Goal: Use online tool/utility: Utilize a website feature to perform a specific function

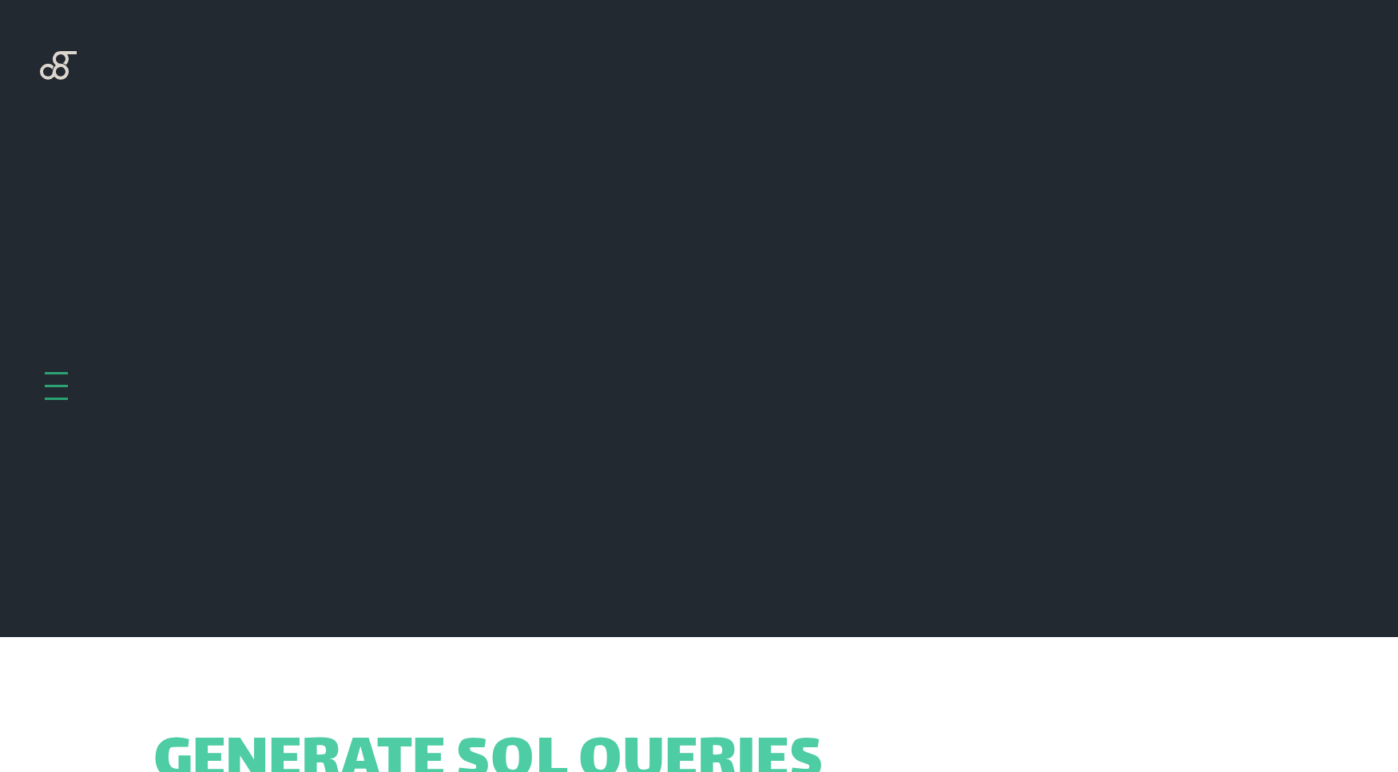
scroll to position [637, 0]
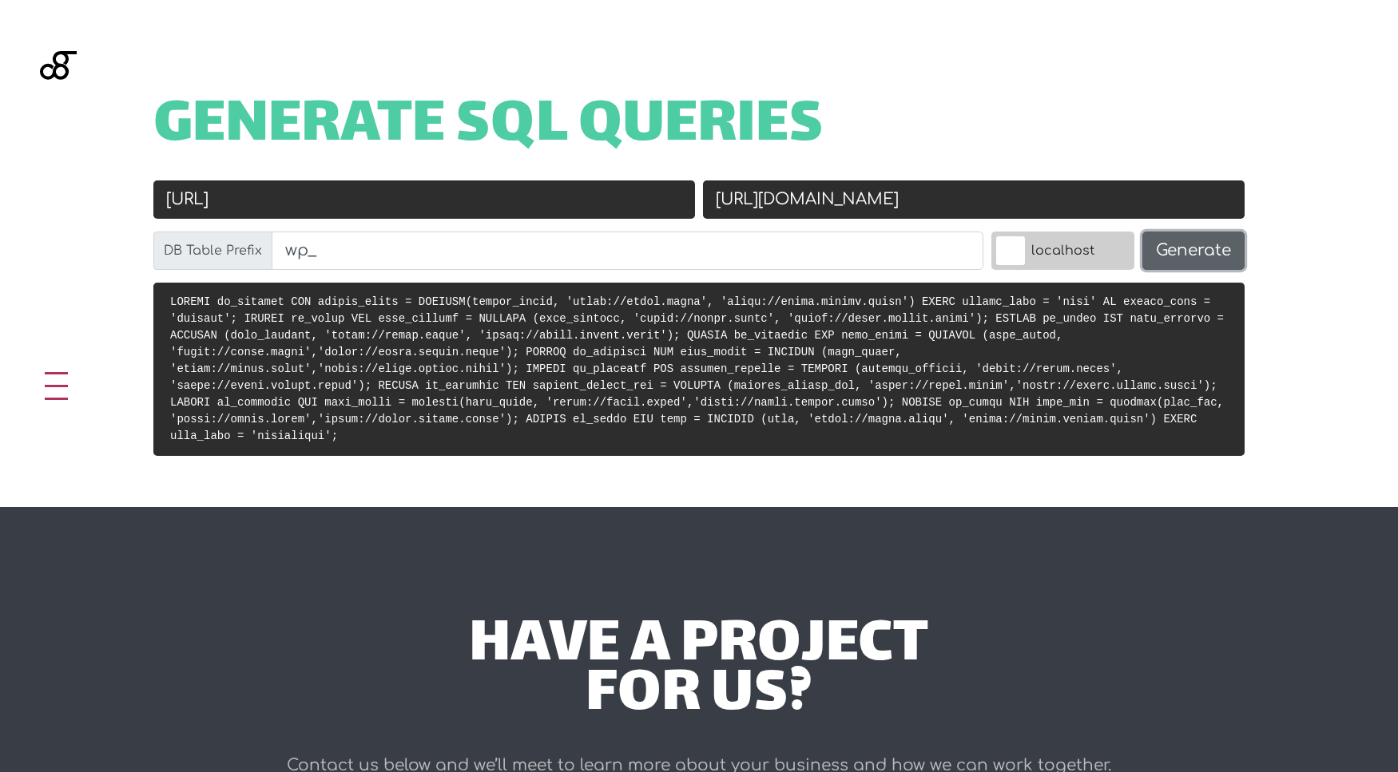
click at [1177, 265] on button "Generate" at bounding box center [1193, 251] width 102 height 38
click at [1179, 260] on button "Generate" at bounding box center [1193, 251] width 102 height 38
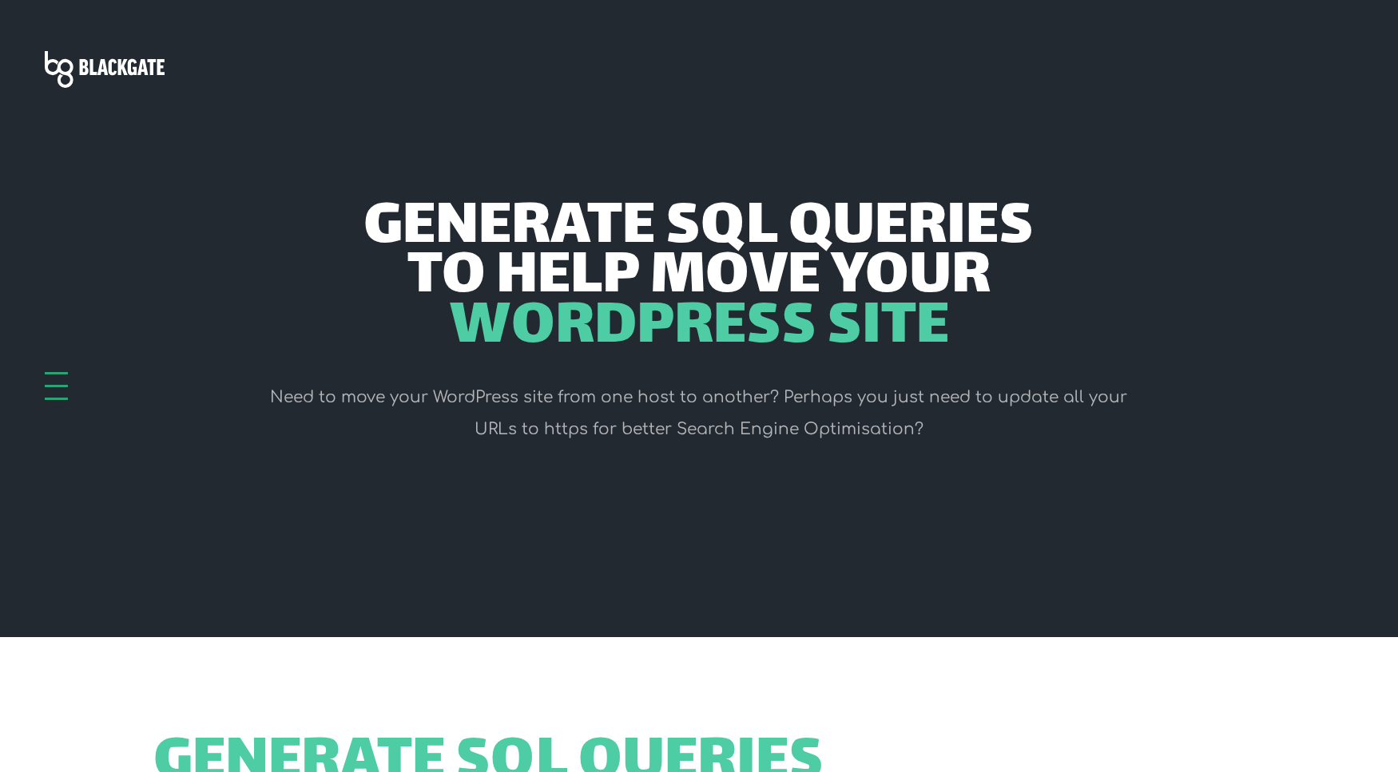
scroll to position [637, 0]
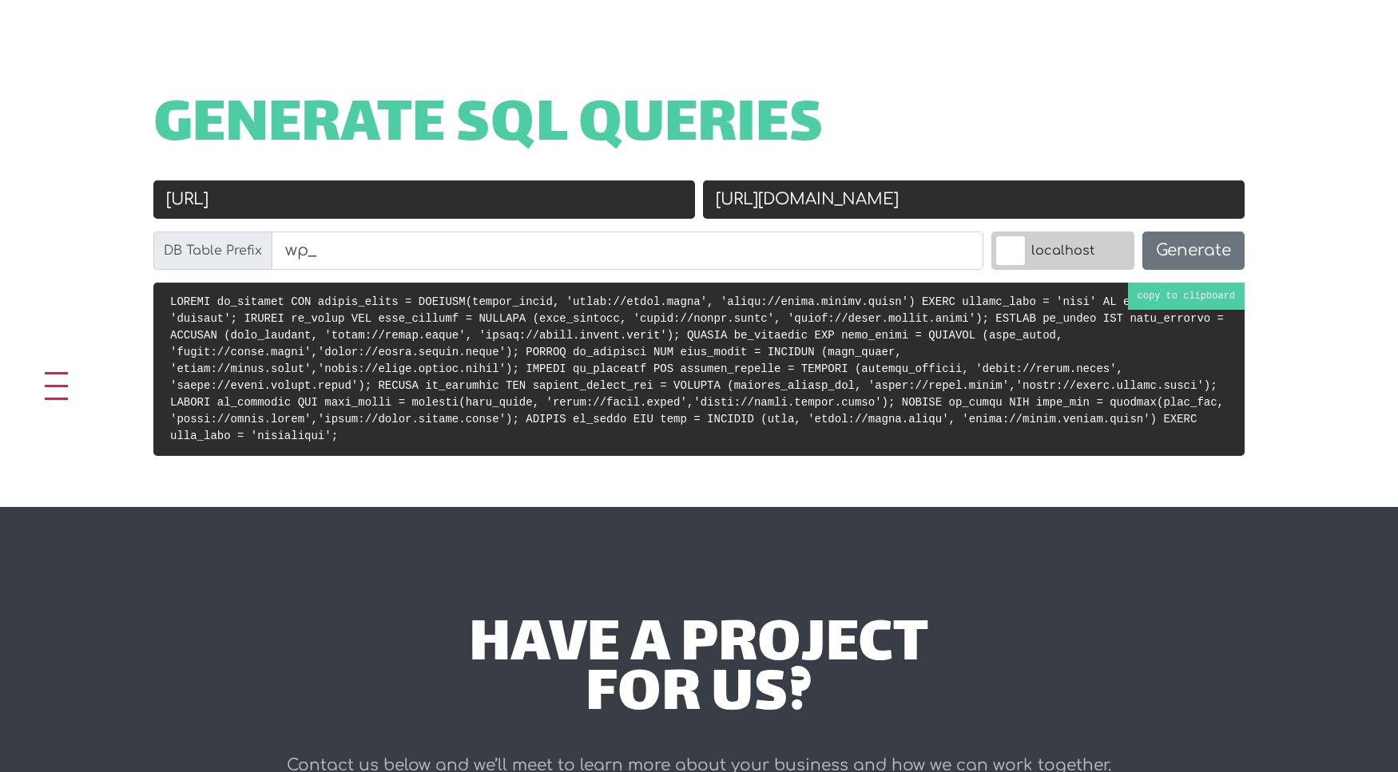
click at [1004, 316] on code at bounding box center [697, 369] width 1054 height 147
click at [763, 347] on code at bounding box center [697, 369] width 1054 height 147
click at [1043, 114] on h1 "Generate SQL Queries" at bounding box center [698, 127] width 1091 height 50
